Goal: Information Seeking & Learning: Learn about a topic

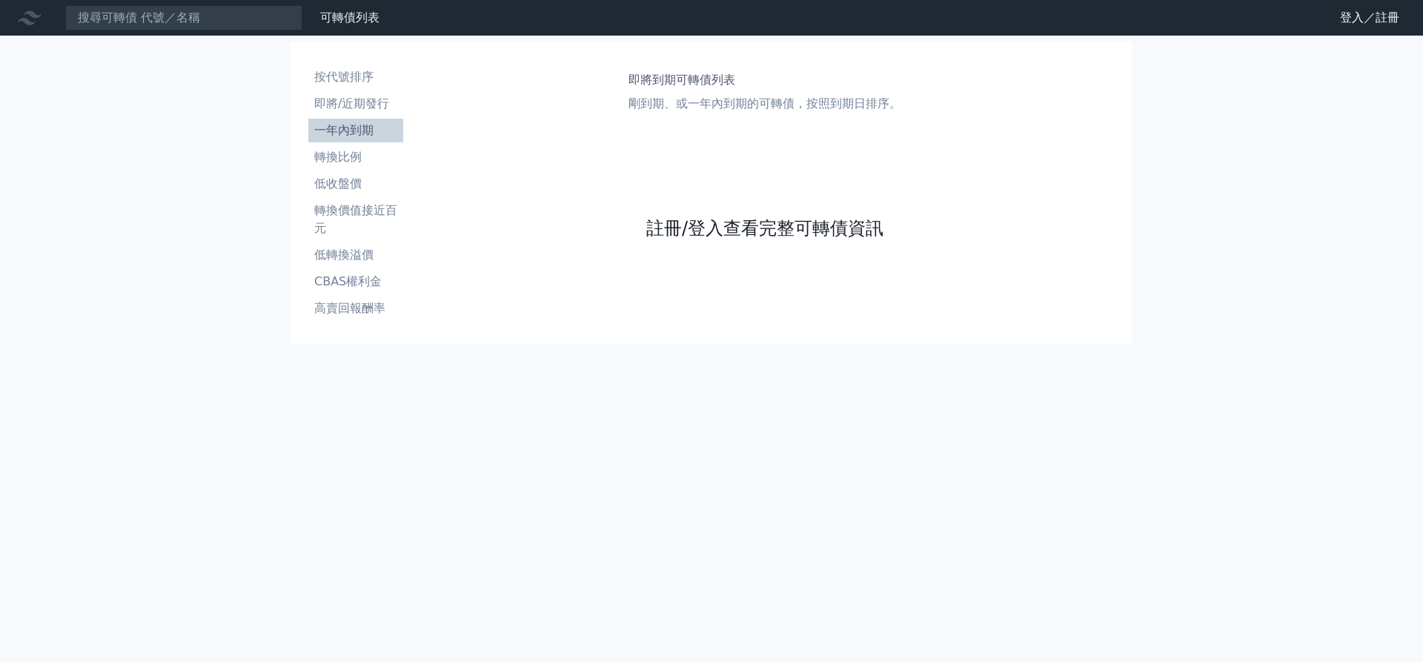
click at [764, 228] on link "註冊/登入查看完整可轉債資訊" at bounding box center [764, 228] width 237 height 24
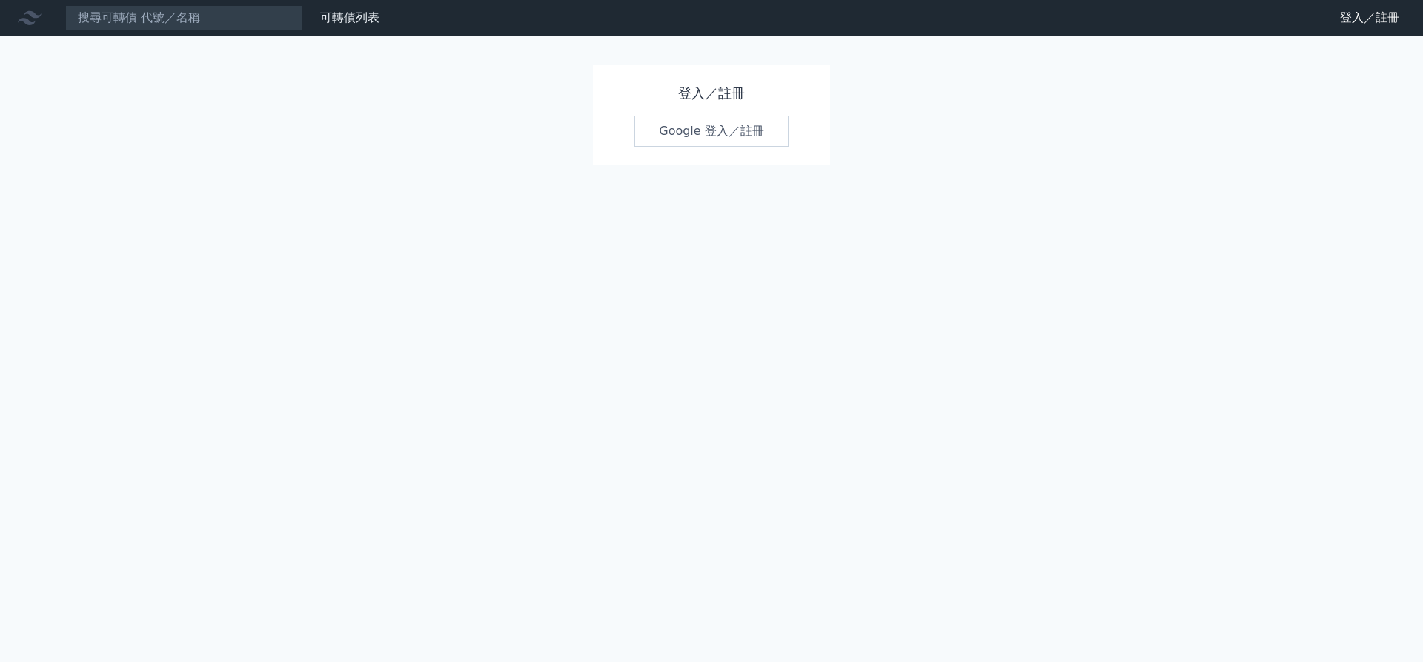
click at [711, 131] on link "Google 登入／註冊" at bounding box center [711, 131] width 154 height 31
